Goal: Navigation & Orientation: Find specific page/section

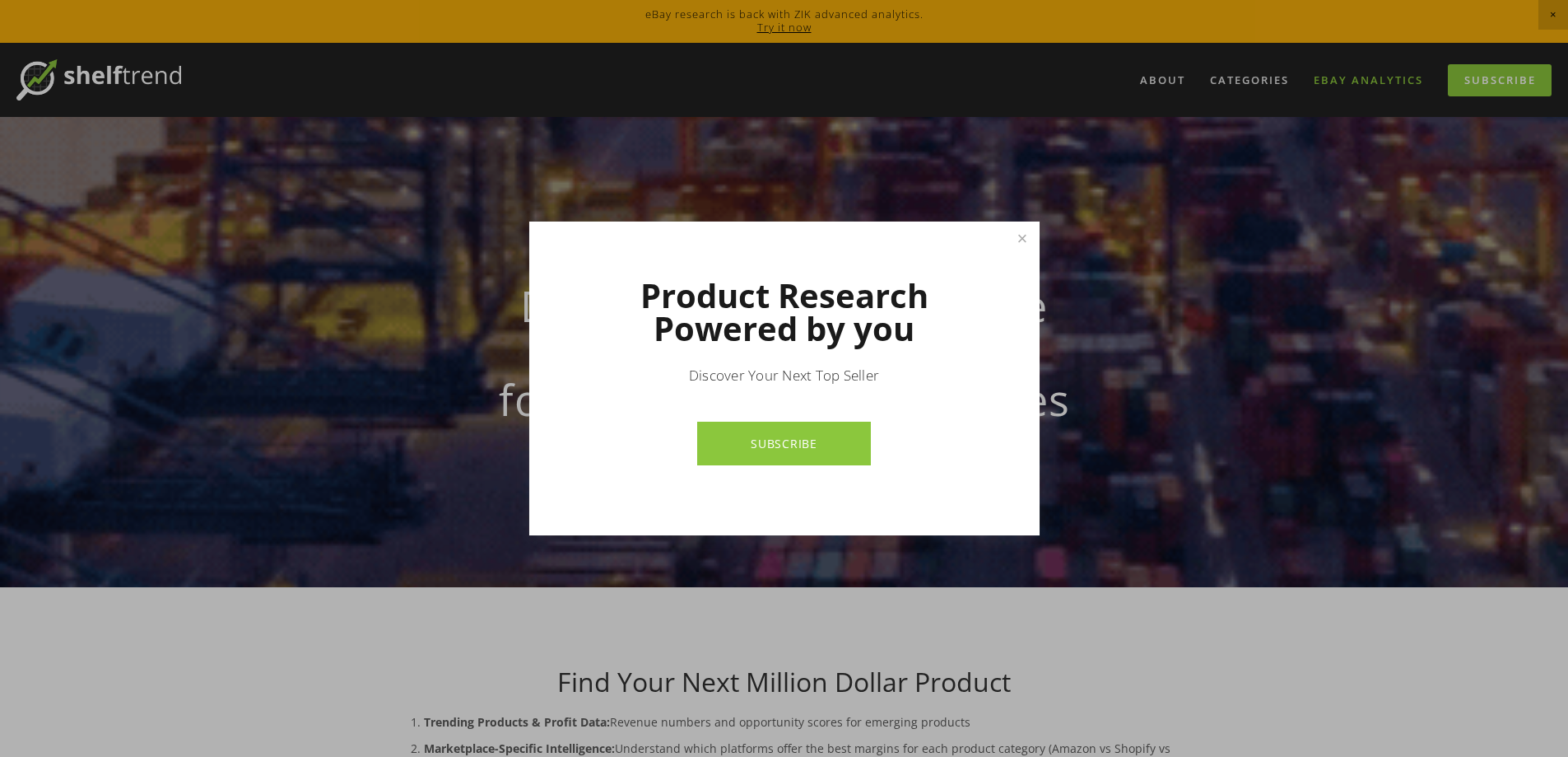
click at [1369, 81] on div at bounding box center [784, 378] width 1568 height 757
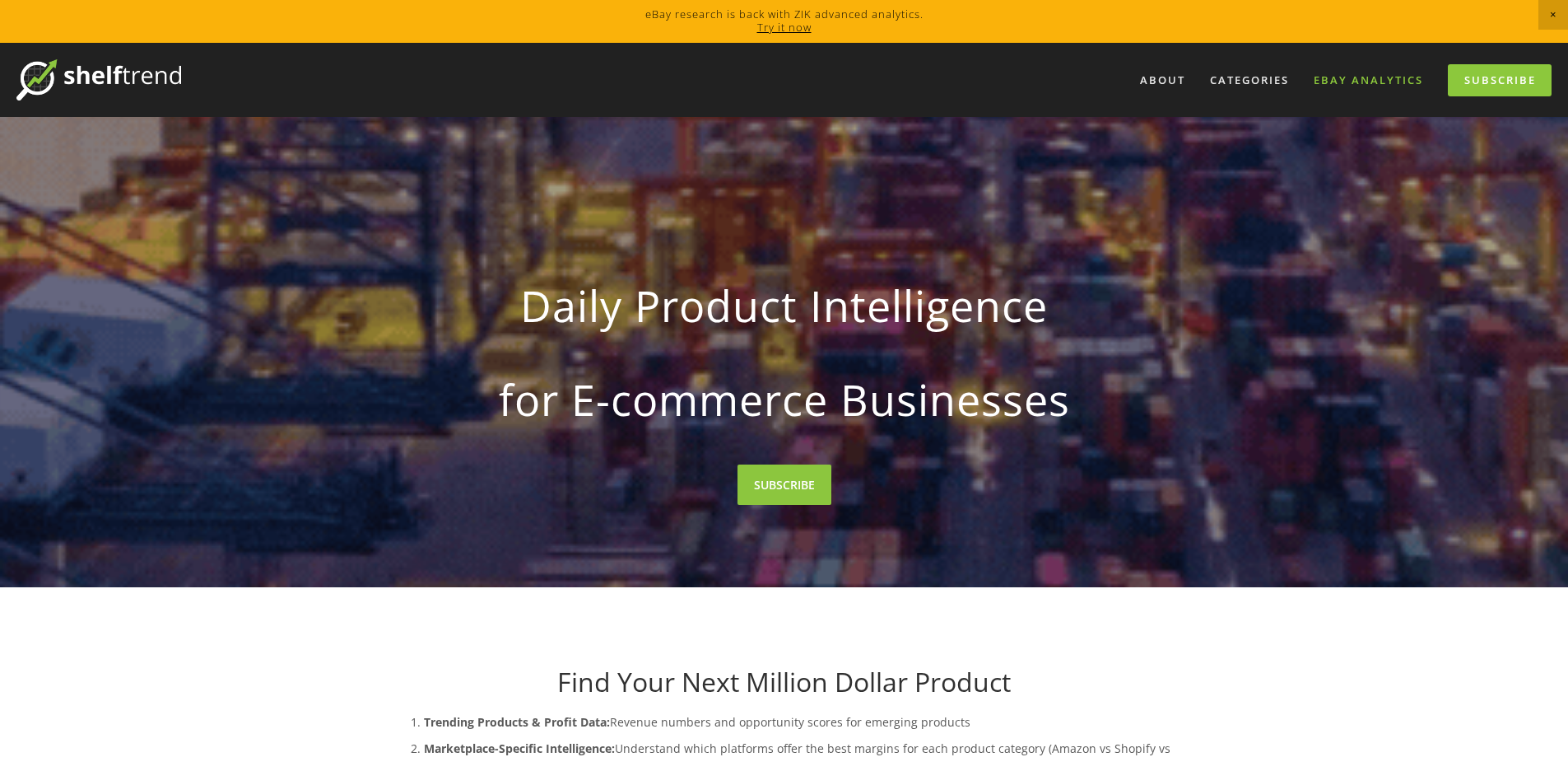
click at [1366, 75] on link "eBay Analytics" at bounding box center [1369, 80] width 131 height 27
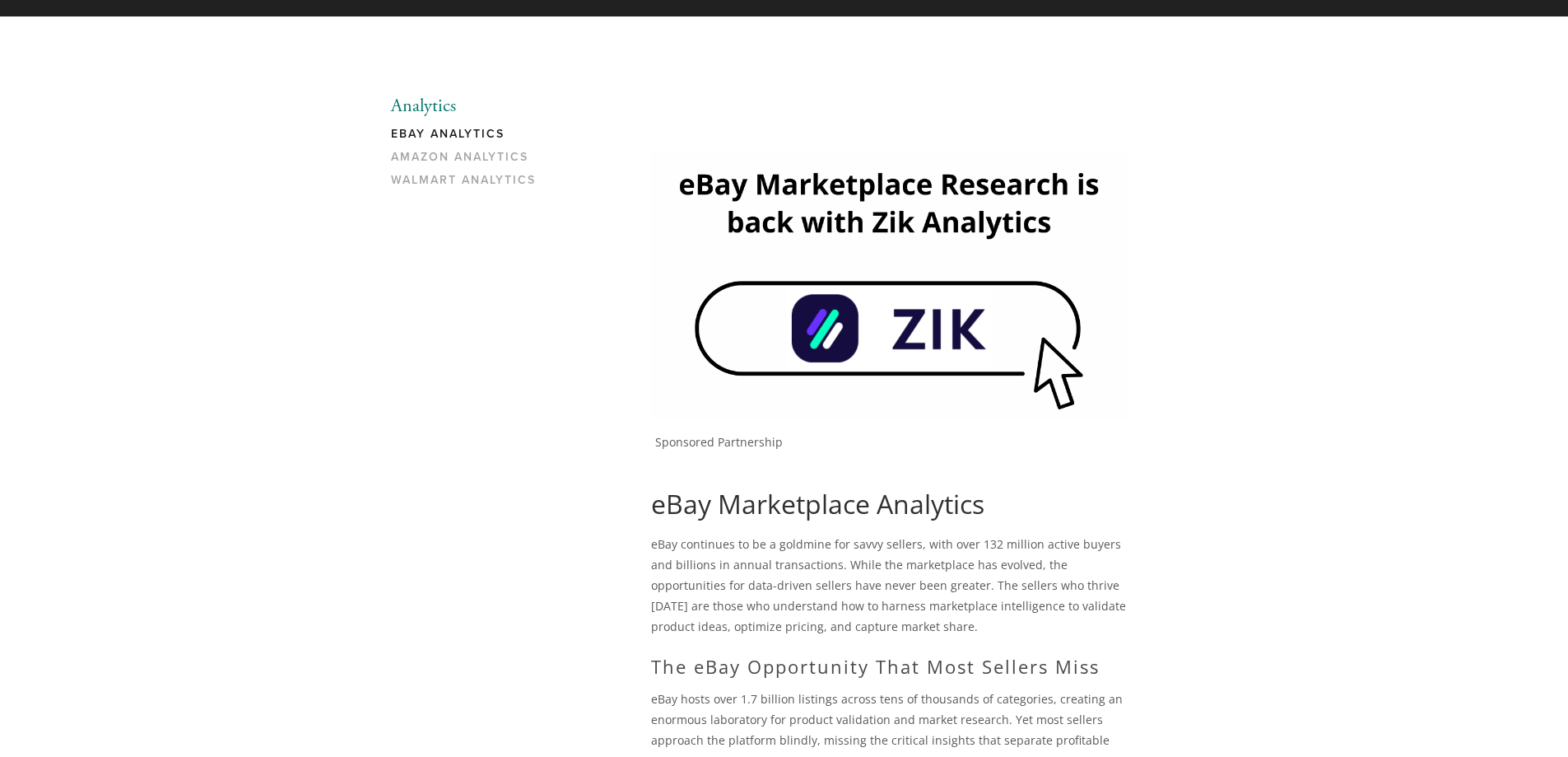
scroll to position [38, 0]
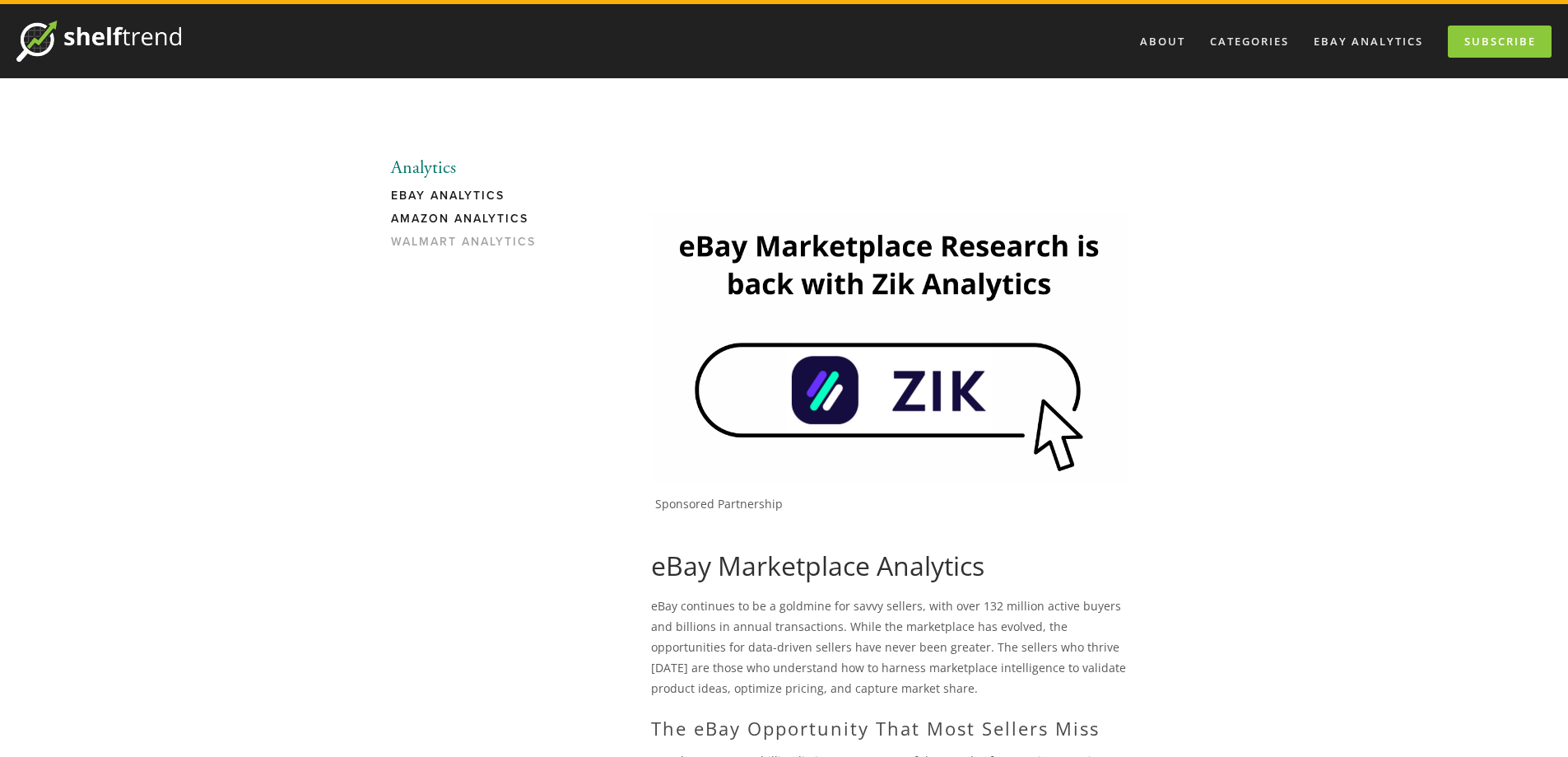
click at [475, 218] on link "Amazon Analytics" at bounding box center [470, 223] width 158 height 23
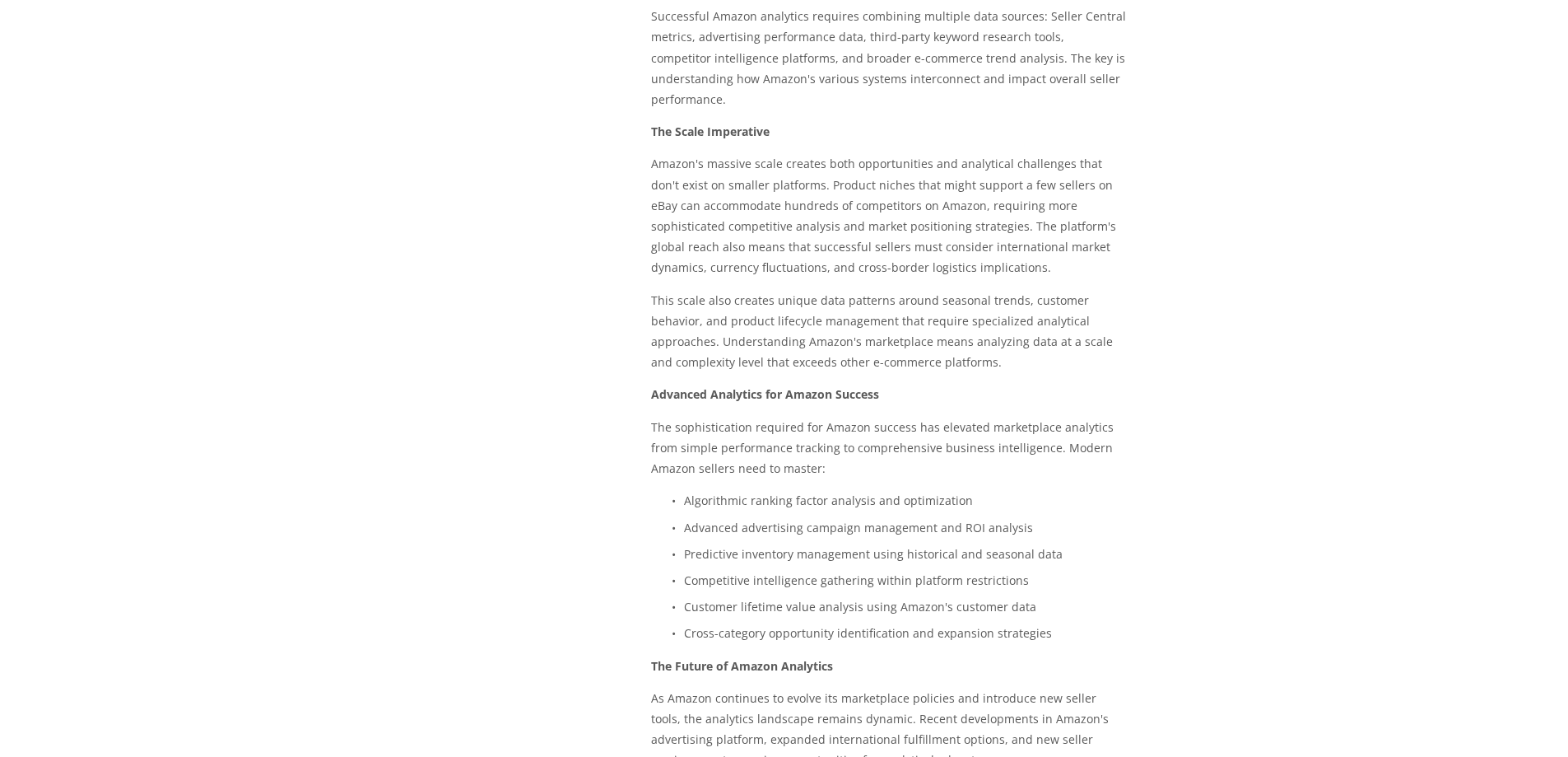
scroll to position [1811, 0]
